Goal: Task Accomplishment & Management: Manage account settings

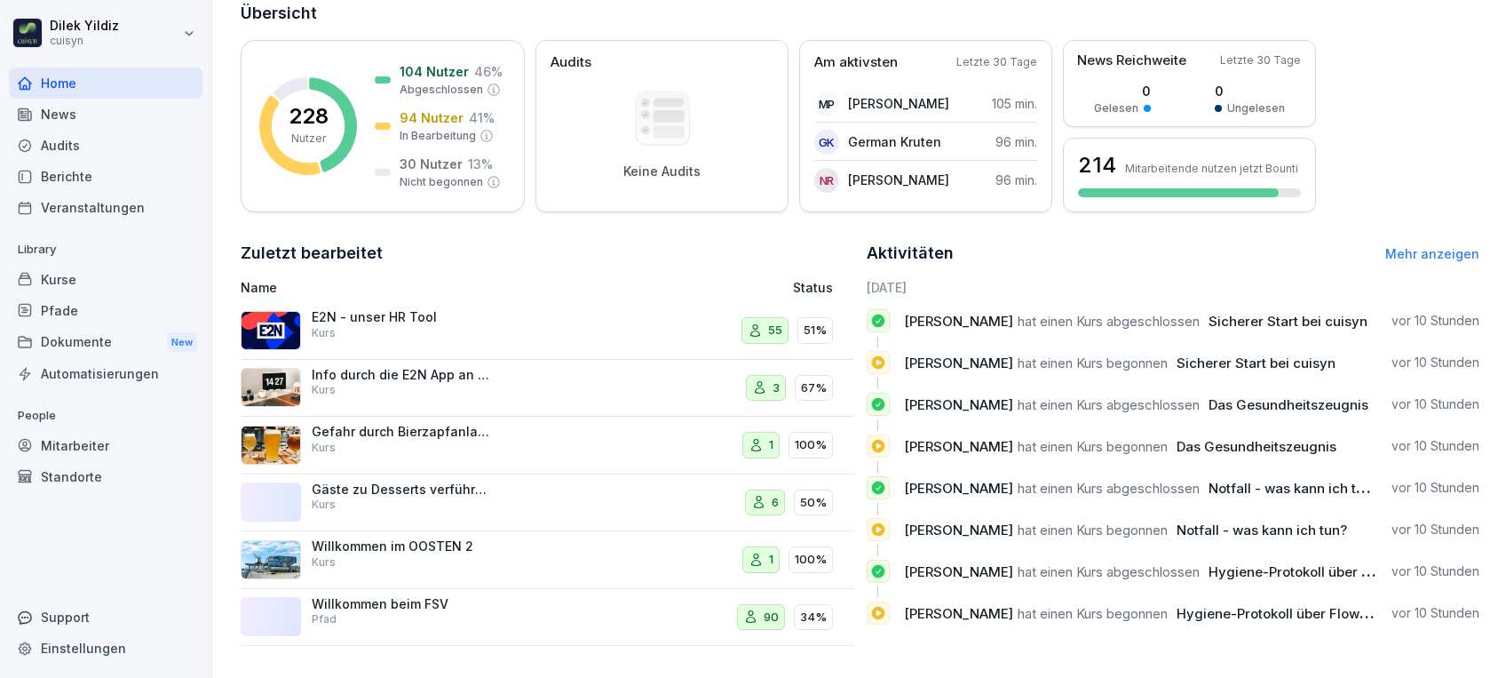
scroll to position [242, 0]
click at [1398, 246] on link "Mehr anzeigen" at bounding box center [1432, 253] width 94 height 15
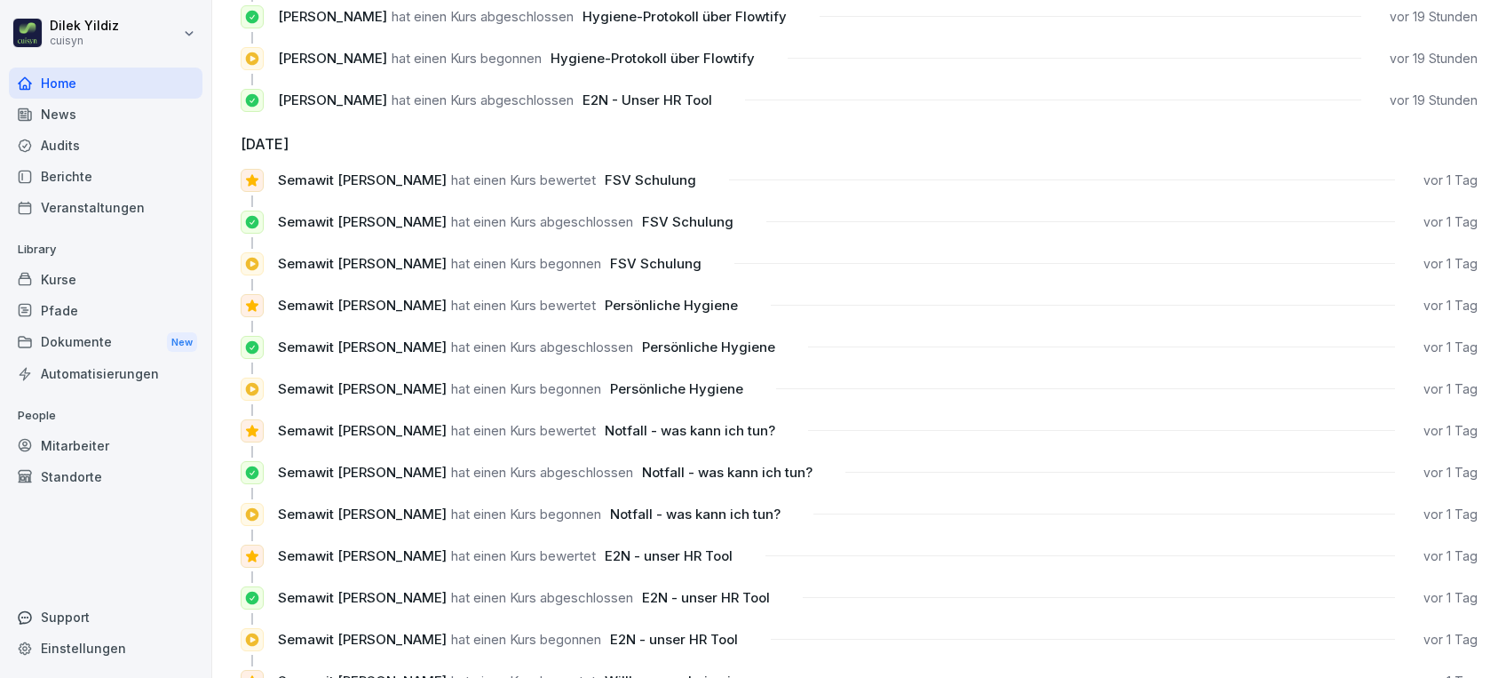
scroll to position [1622, 0]
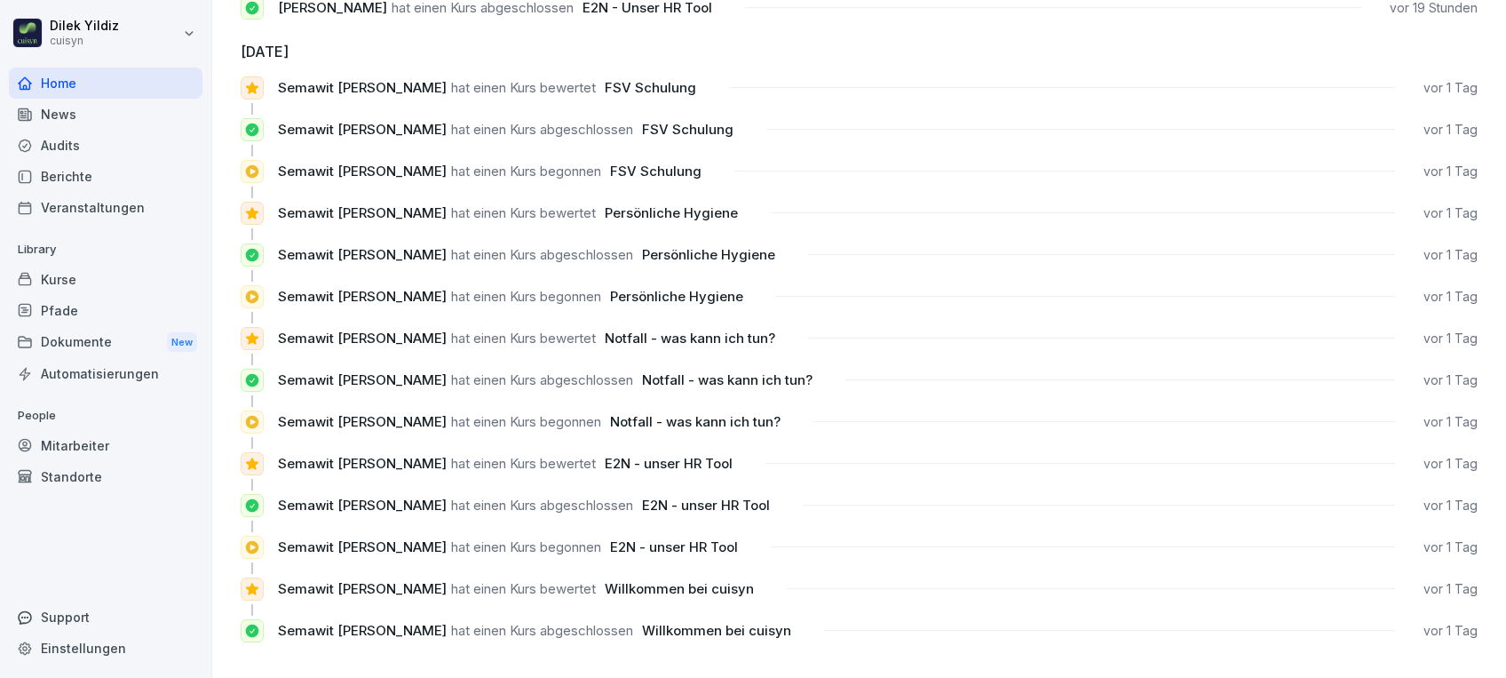
click at [78, 282] on div "Kurse" at bounding box center [106, 279] width 194 height 31
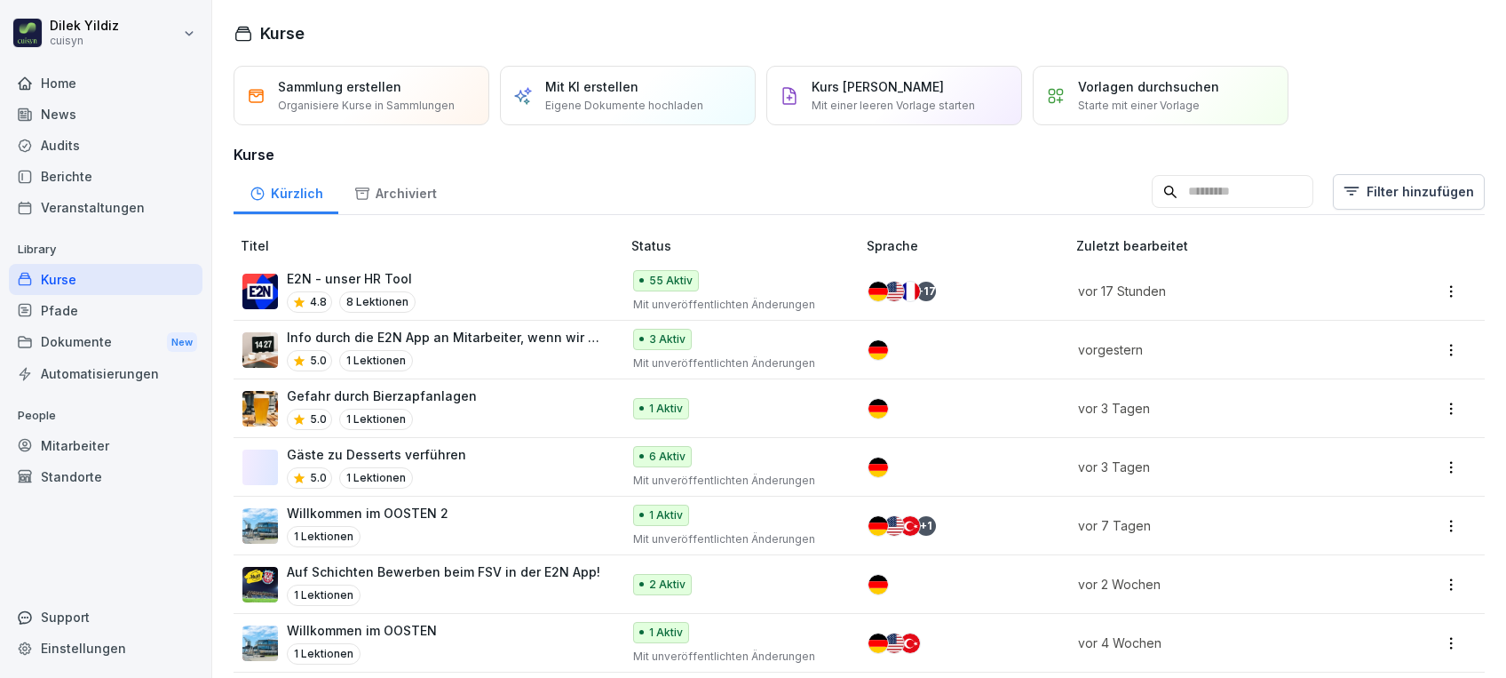
click at [97, 453] on div "Mitarbeiter" at bounding box center [106, 445] width 194 height 31
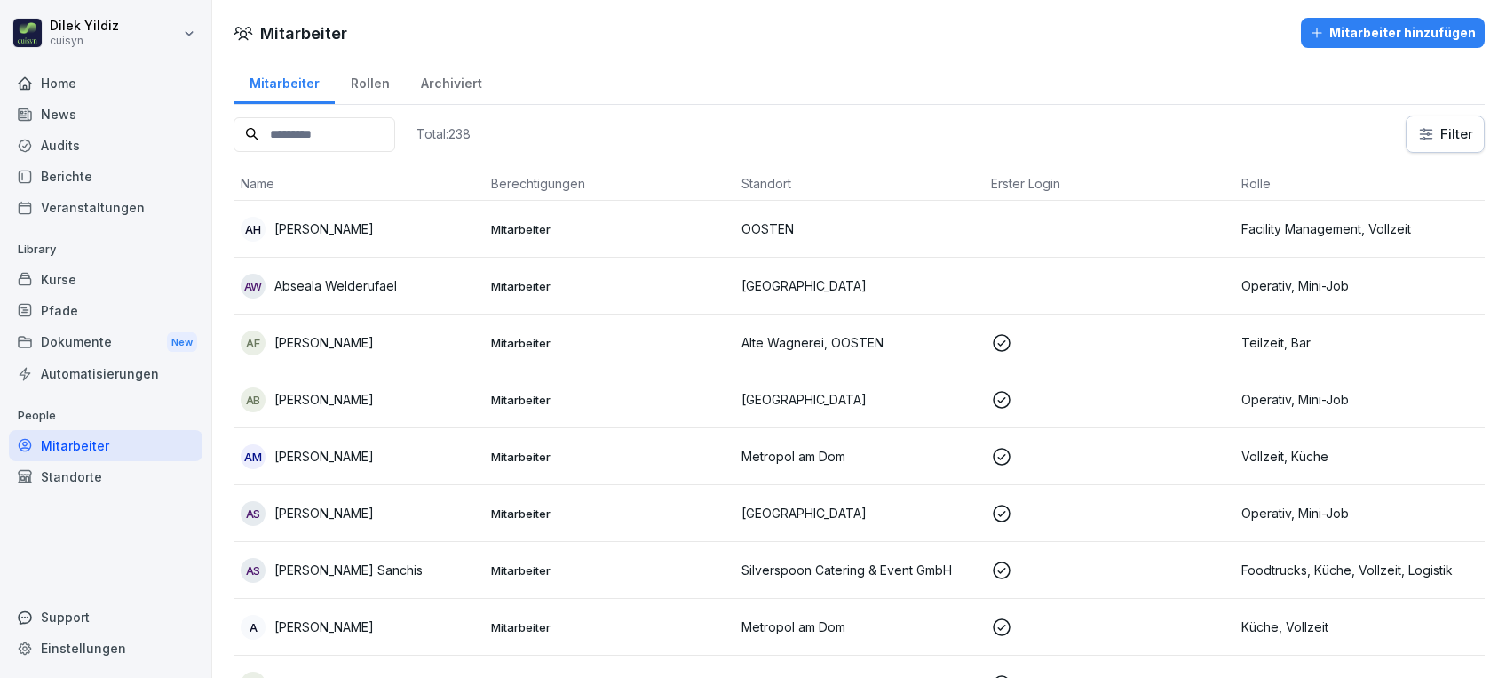
click at [345, 122] on input at bounding box center [315, 134] width 162 height 35
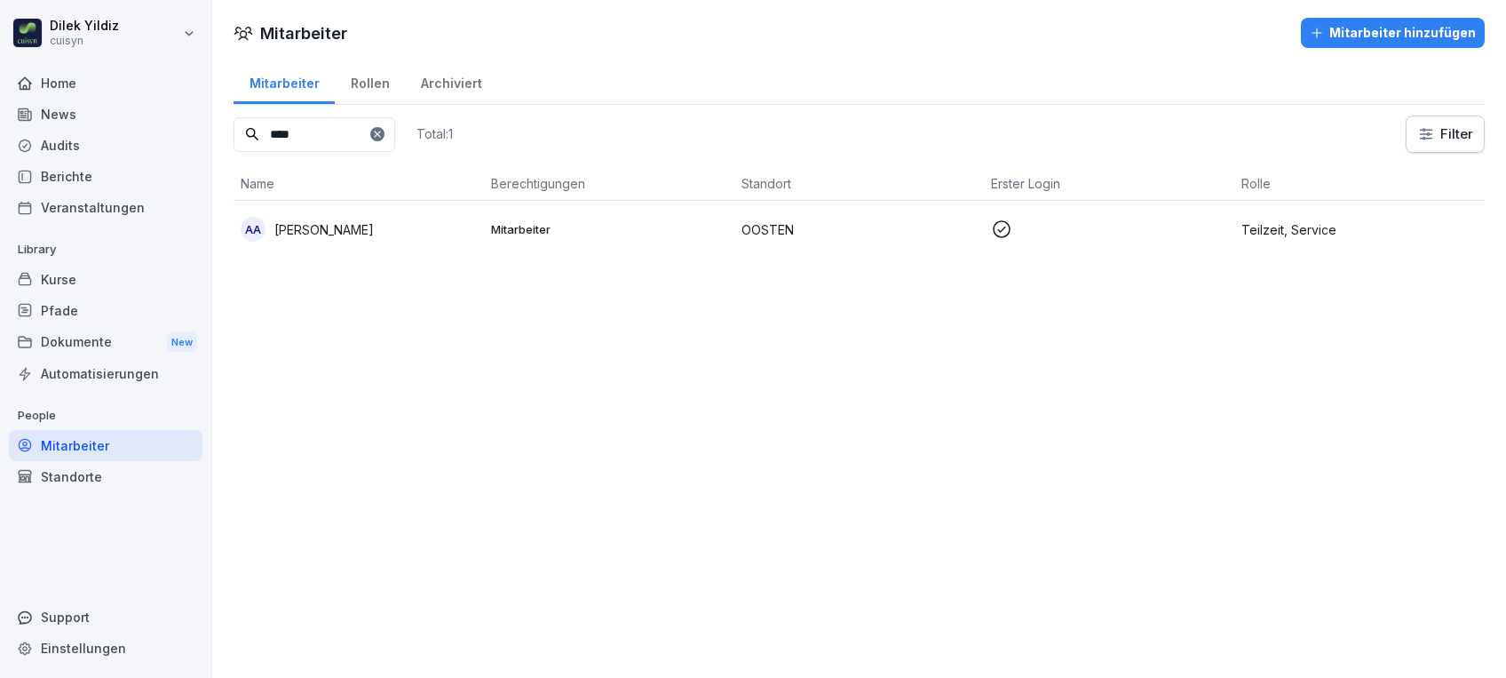
type input "****"
click at [319, 225] on p "[PERSON_NAME]" at bounding box center [323, 229] width 99 height 19
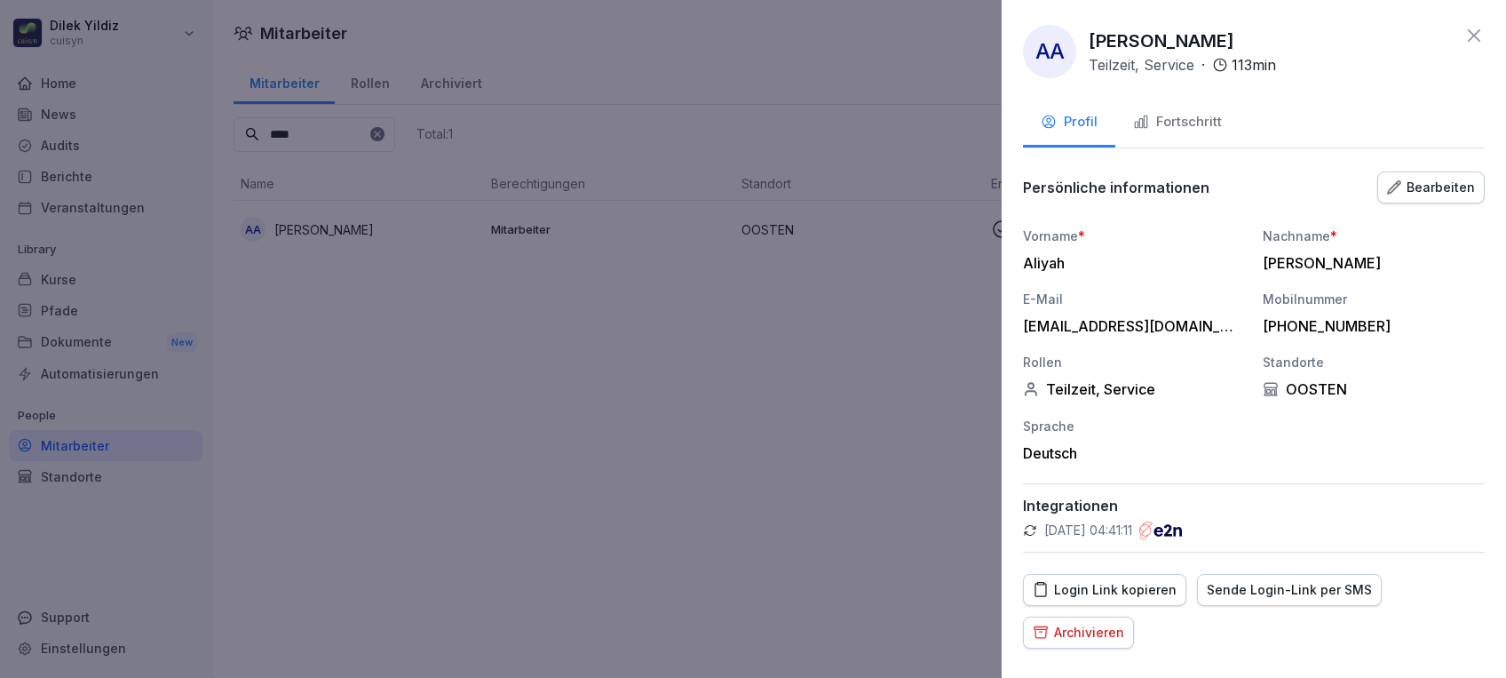
click at [1187, 110] on button "Fortschritt" at bounding box center [1177, 123] width 124 height 48
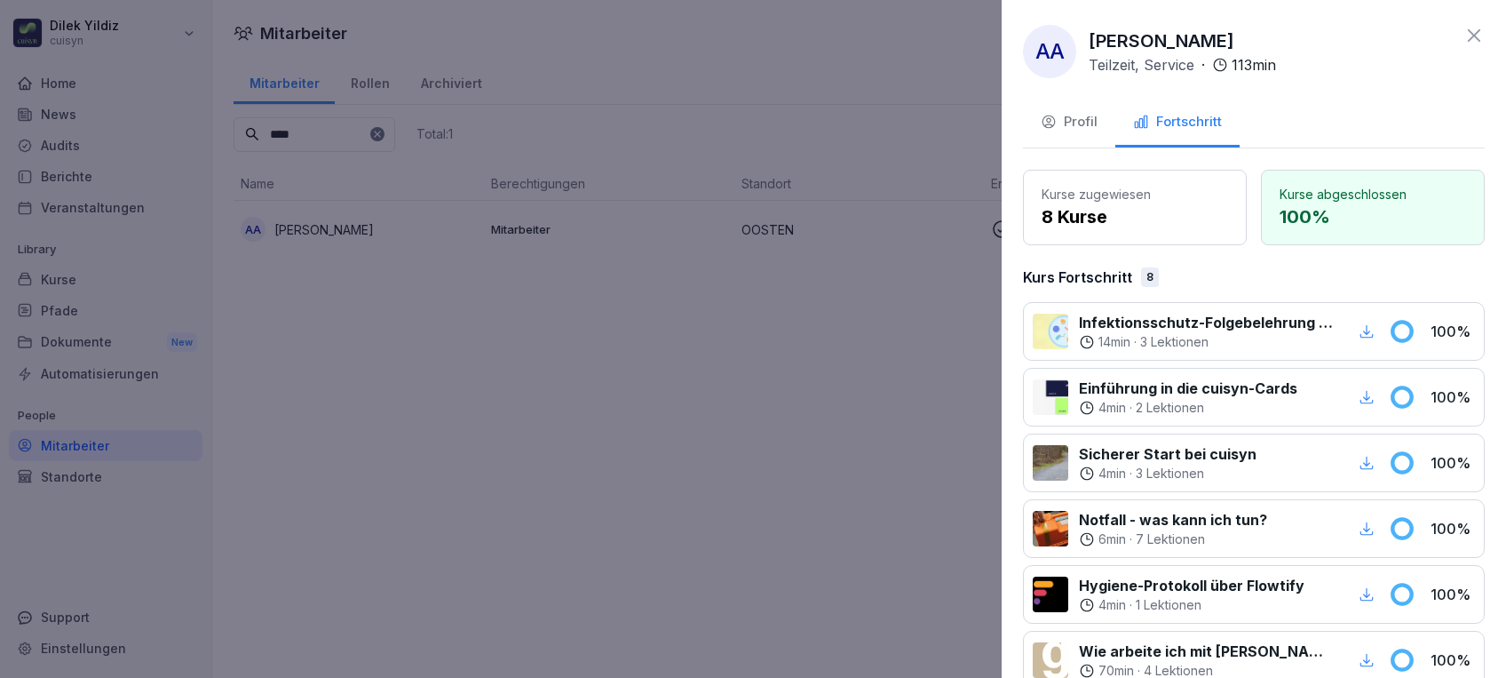
click at [1357, 332] on div "button" at bounding box center [1366, 331] width 23 height 23
